Goal: Task Accomplishment & Management: Manage account settings

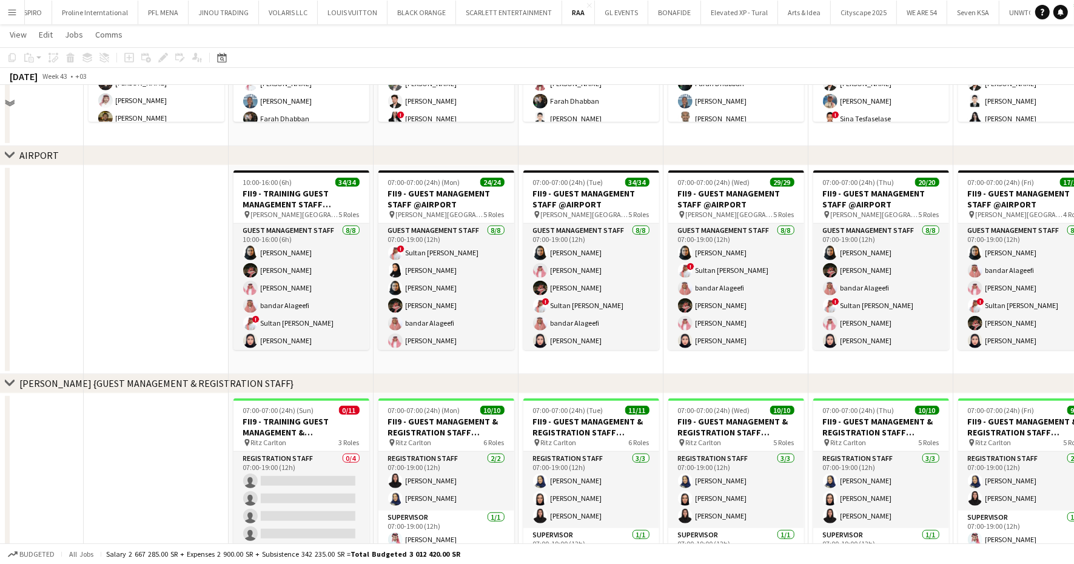
scroll to position [834, 0]
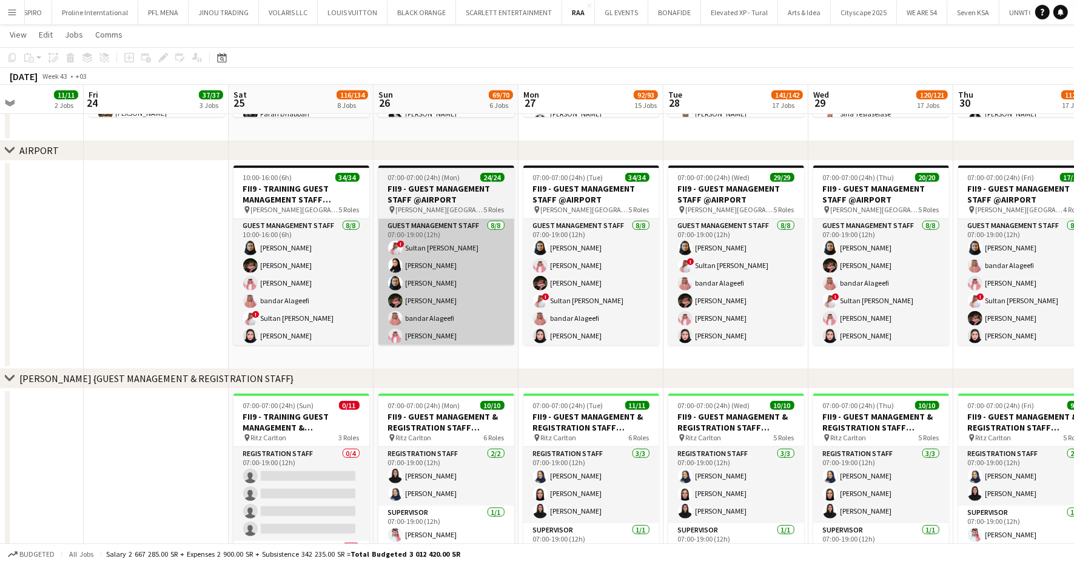
drag, startPoint x: 322, startPoint y: 309, endPoint x: 379, endPoint y: 338, distance: 63.7
click at [322, 309] on app-card-role "Guest Management Staff 8/8 10:00-16:00 (6h) Noura Alsadoun Hamed Alharthi Abdul…" at bounding box center [301, 301] width 136 height 164
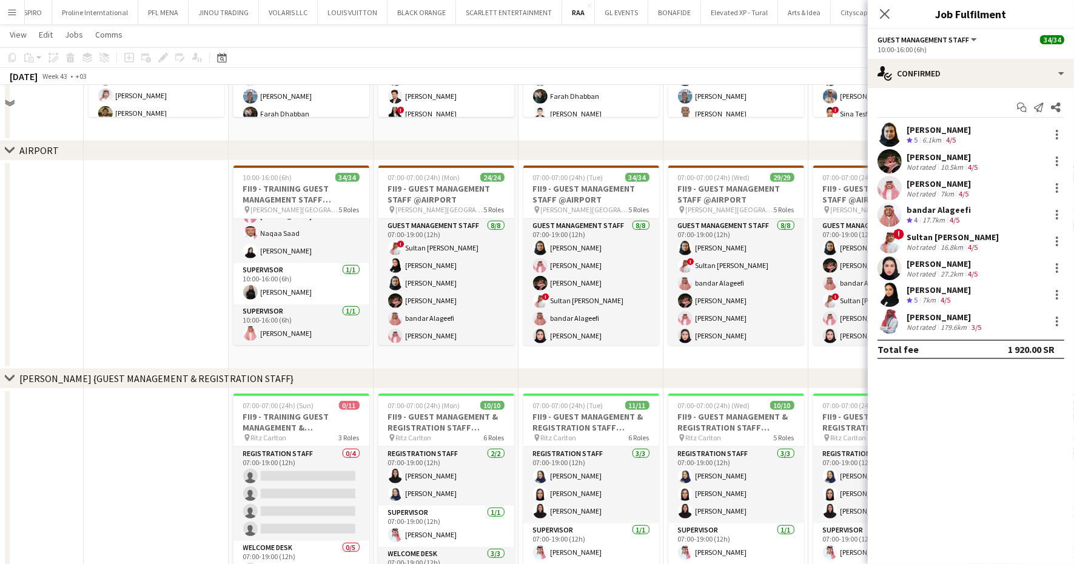
scroll to position [606, 0]
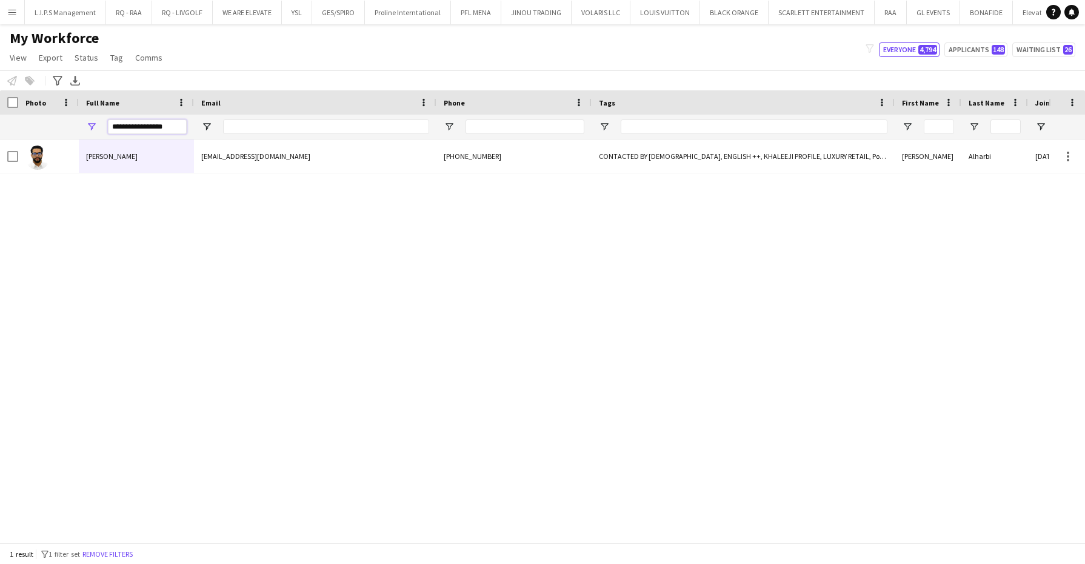
click at [15, 104] on div "Workforce Details Photo Full Name Tags" at bounding box center [1042, 114] width 2085 height 49
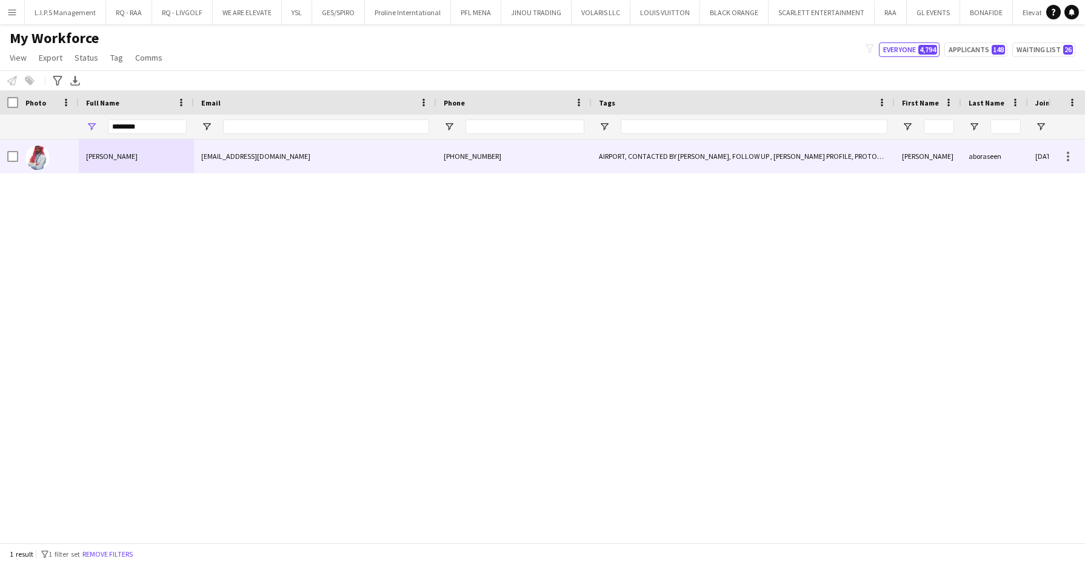
click at [130, 159] on span "abdullah aboraseen" at bounding box center [112, 156] width 52 height 9
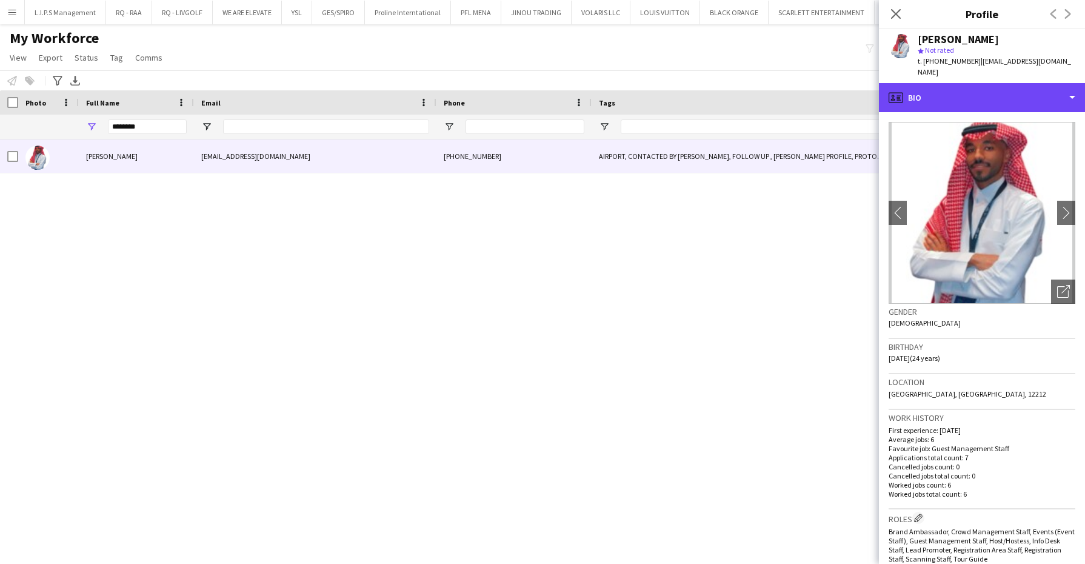
click at [963, 90] on div "profile Bio" at bounding box center [982, 97] width 206 height 29
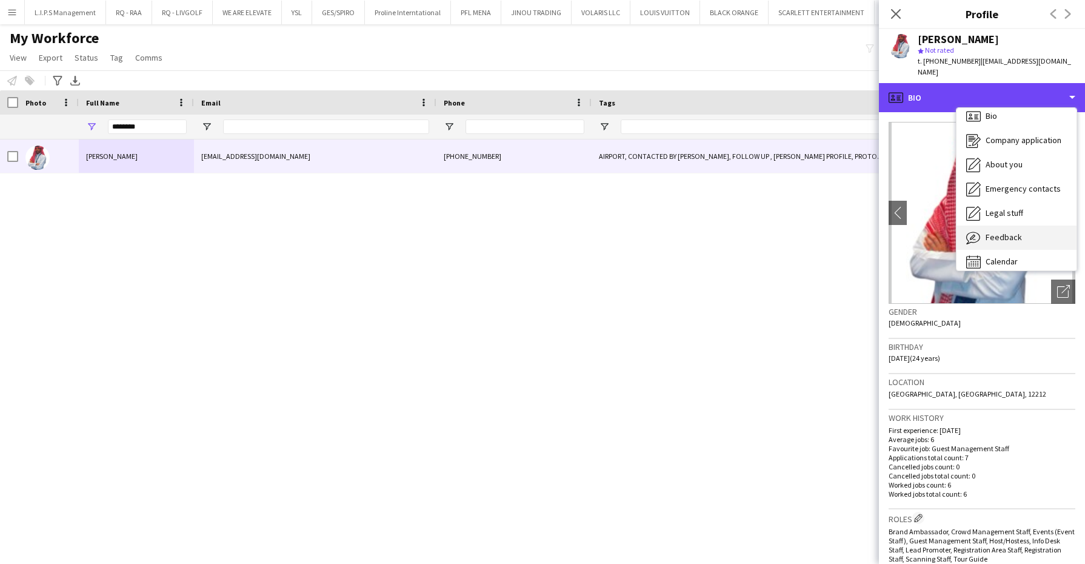
scroll to position [16, 0]
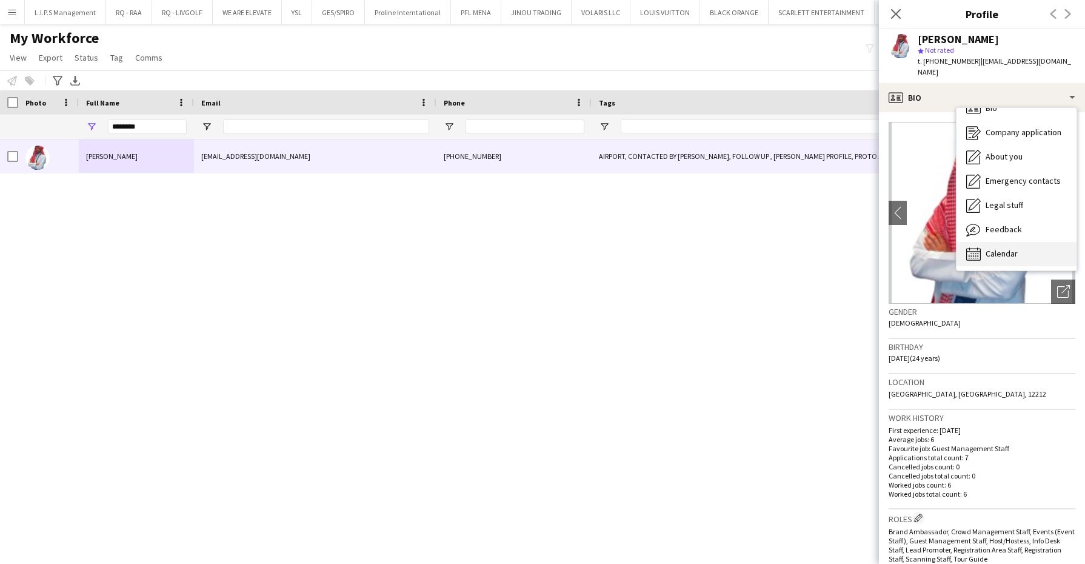
click at [997, 242] on div "Calendar Calendar" at bounding box center [1017, 254] width 120 height 24
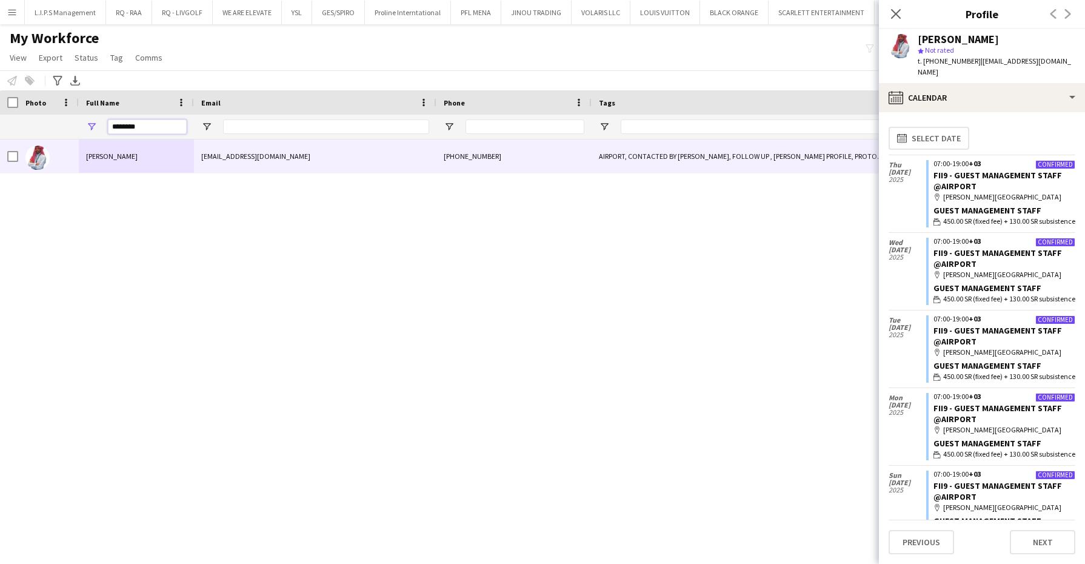
drag, startPoint x: 157, startPoint y: 133, endPoint x: 39, endPoint y: 124, distance: 118.0
click at [40, 125] on div "********" at bounding box center [1042, 127] width 2085 height 24
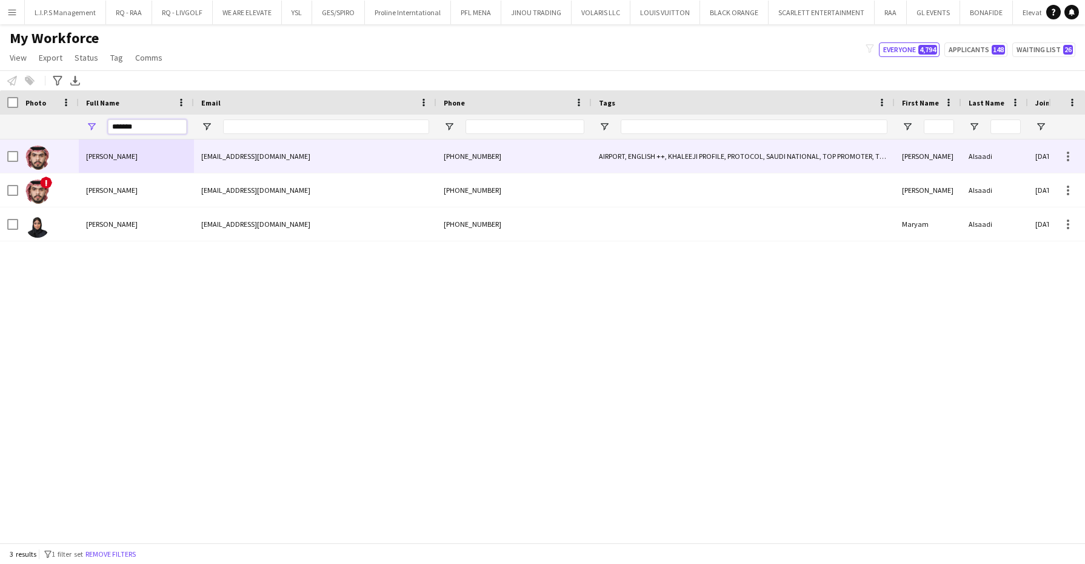
type input "*******"
click at [109, 161] on div "Abdulrahman Alsaadi" at bounding box center [136, 155] width 115 height 33
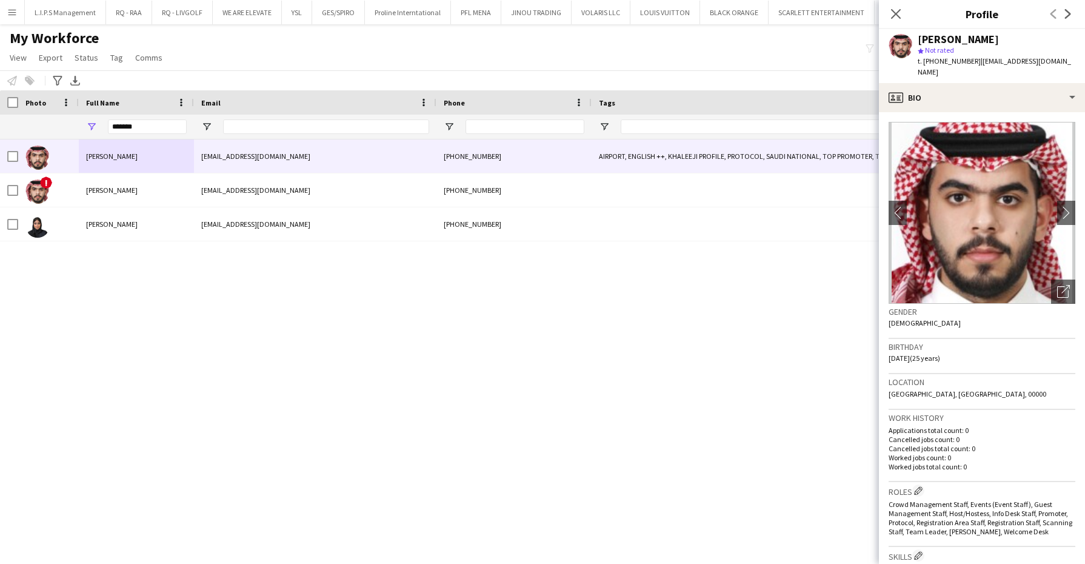
click at [939, 41] on div "Abdulrahman Alsaadi" at bounding box center [958, 39] width 81 height 11
copy div "Abdulrahman Alsaadi"
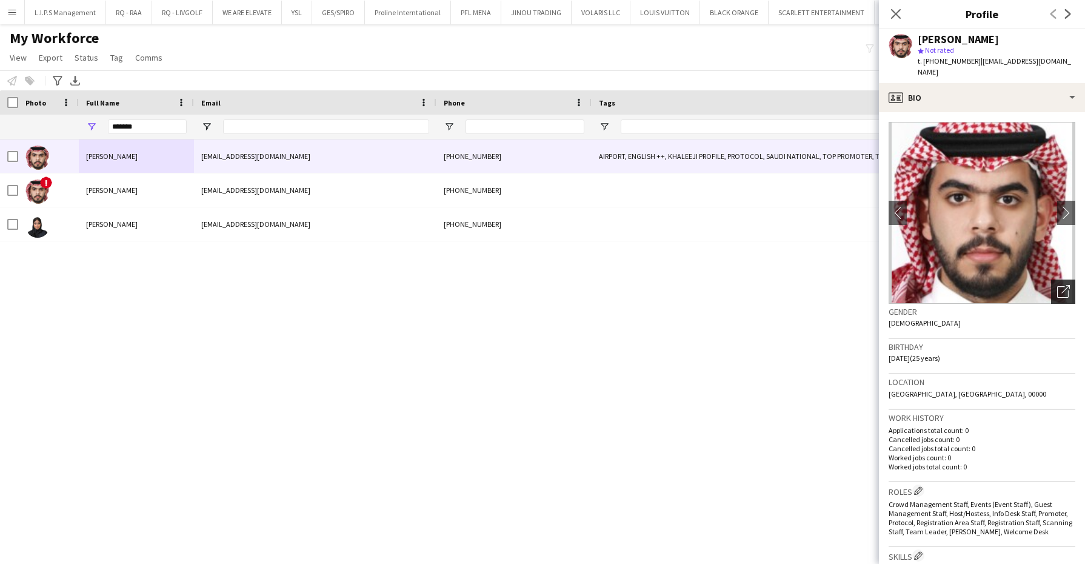
click at [1058, 285] on icon "Open photos pop-in" at bounding box center [1063, 291] width 13 height 13
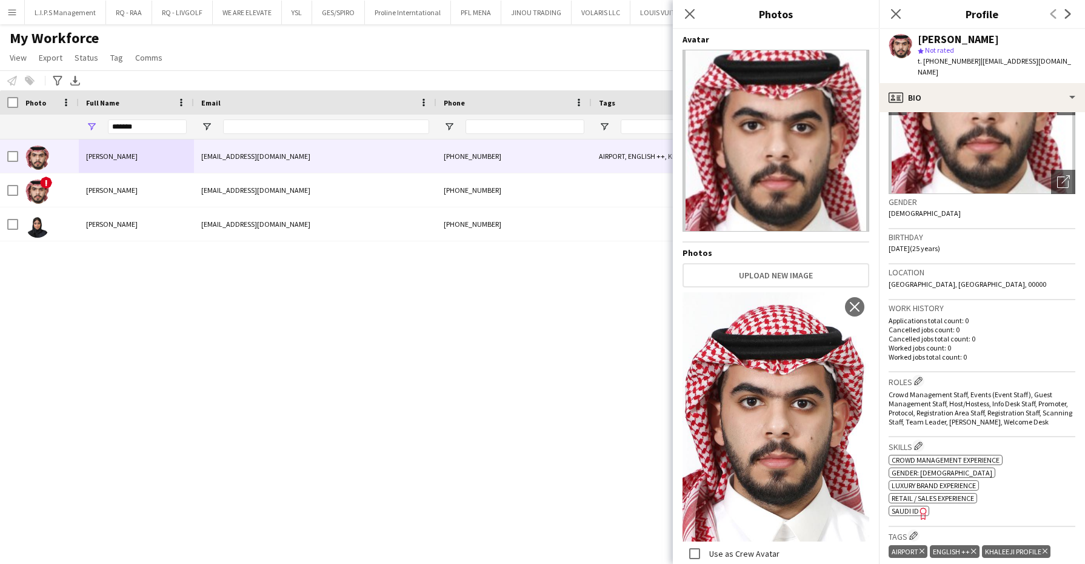
scroll to position [227, 0]
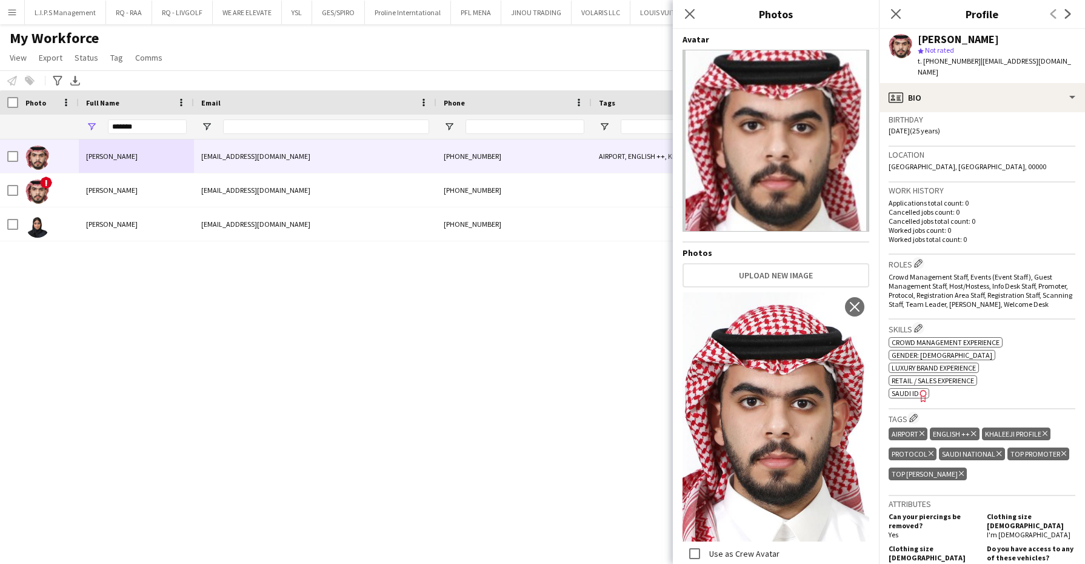
click at [906, 375] on app-spec-pill "ok-circled2 background Layer 1 cross-circle-red background Layer 1 Retail / Sal…" at bounding box center [933, 380] width 89 height 10
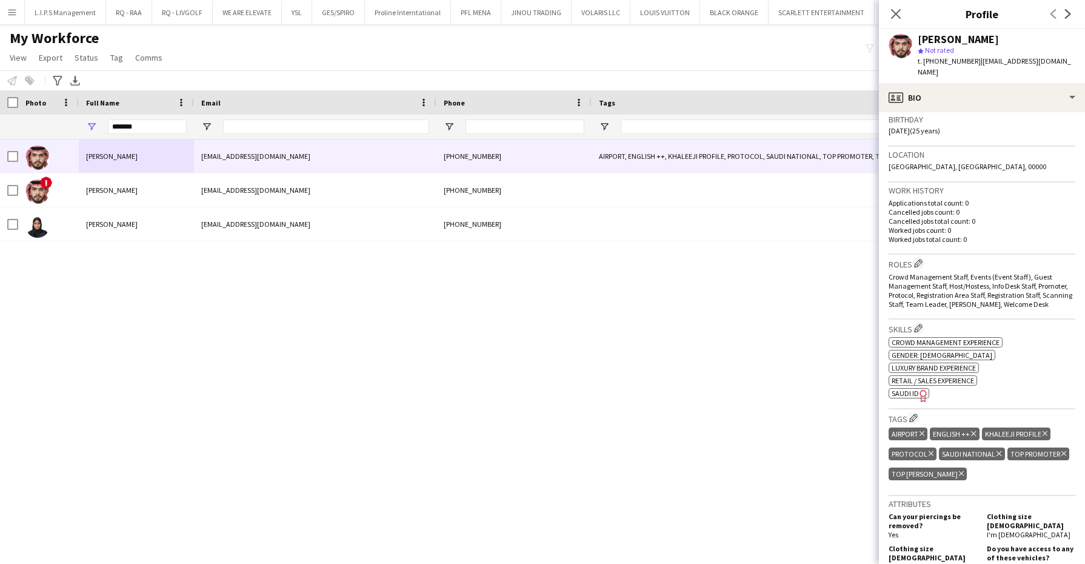
click at [905, 389] on span "SAUDI ID" at bounding box center [905, 393] width 27 height 9
